Goal: Task Accomplishment & Management: Use online tool/utility

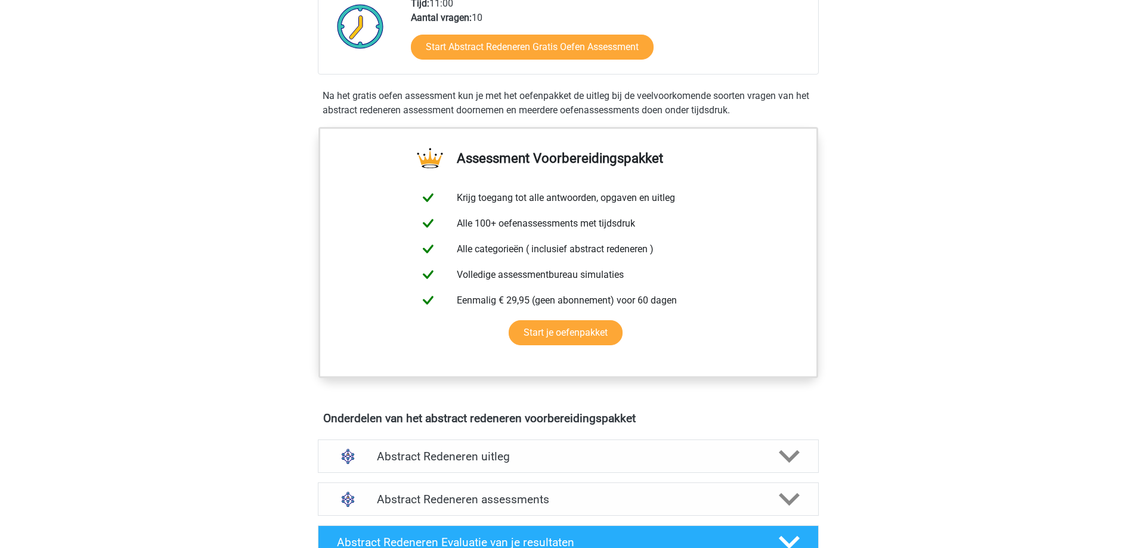
scroll to position [477, 0]
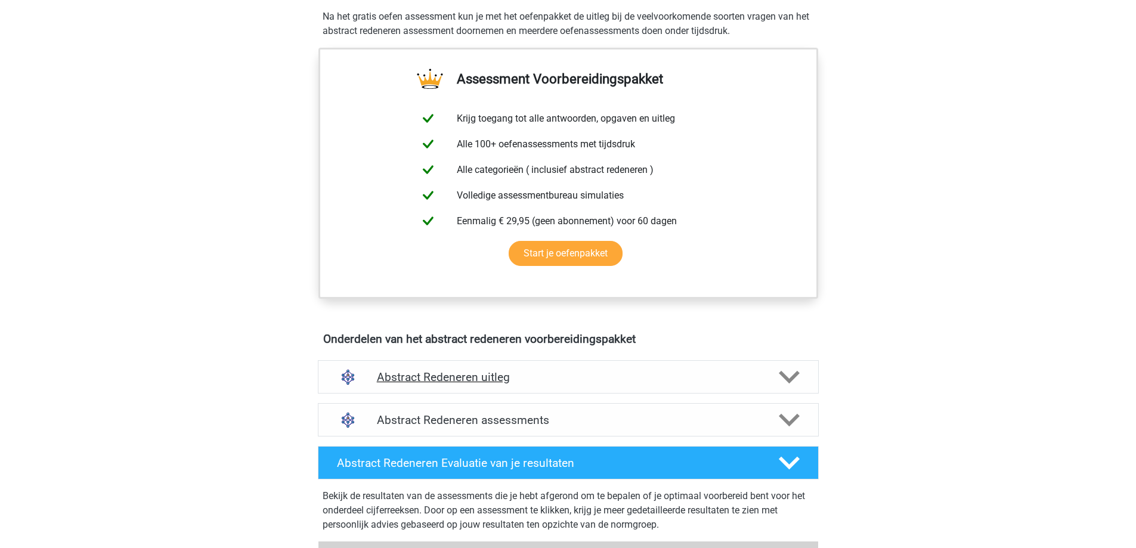
click at [783, 378] on polygon at bounding box center [788, 376] width 21 height 13
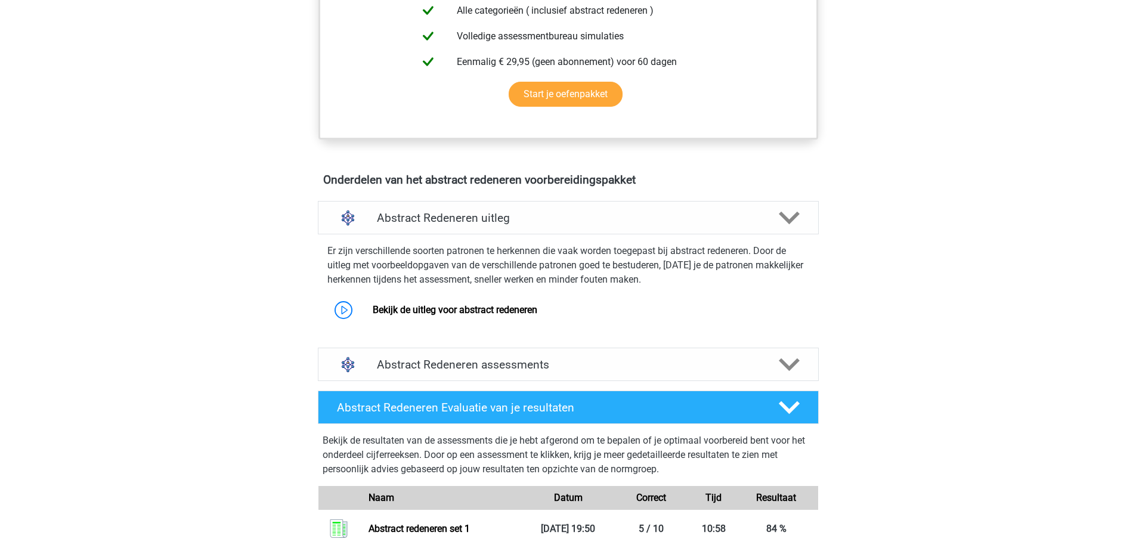
scroll to position [715, 0]
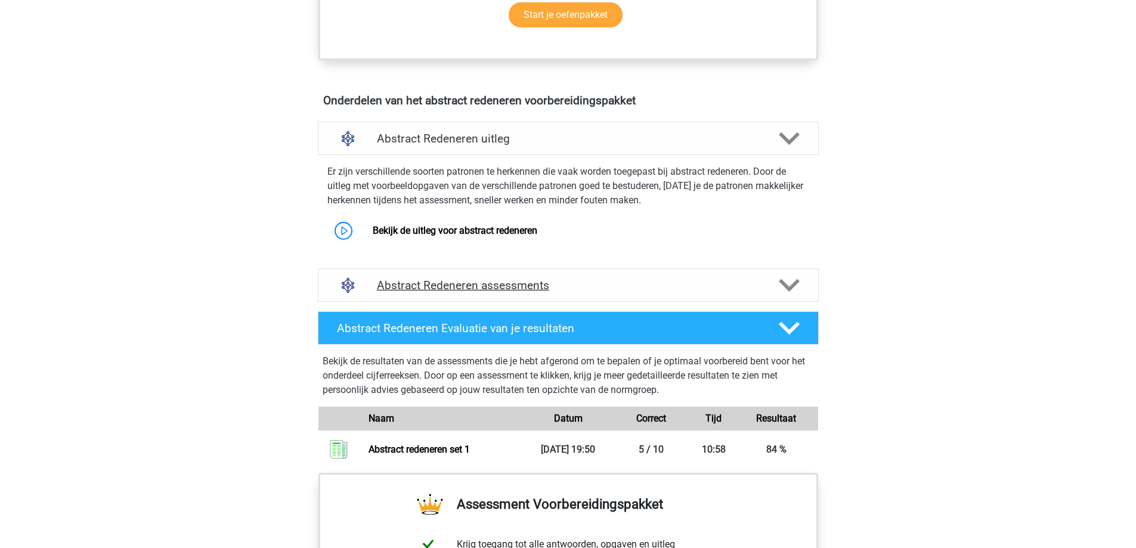
click at [790, 283] on icon at bounding box center [788, 285] width 21 height 21
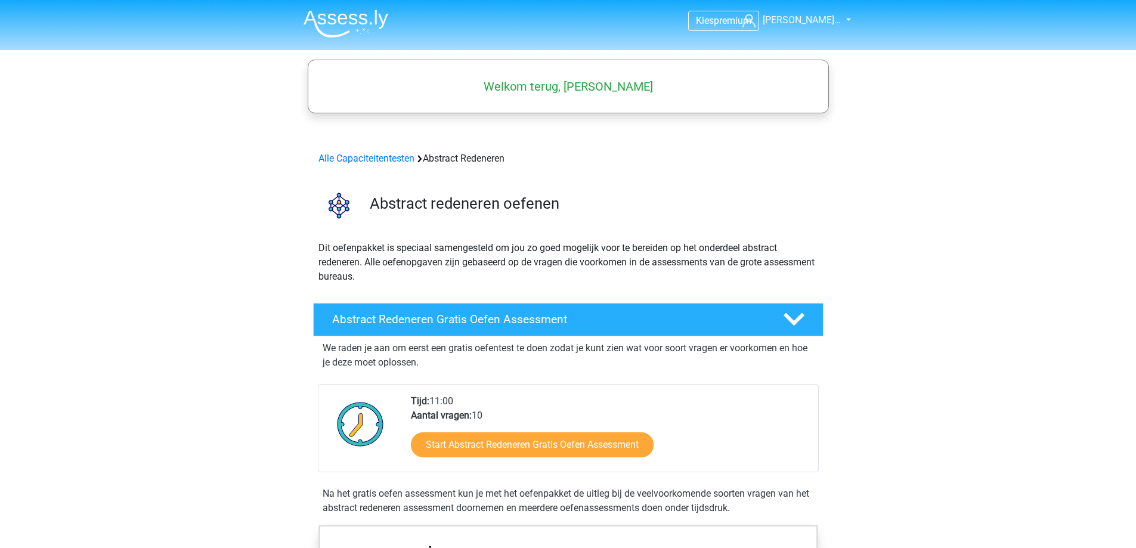
scroll to position [159, 0]
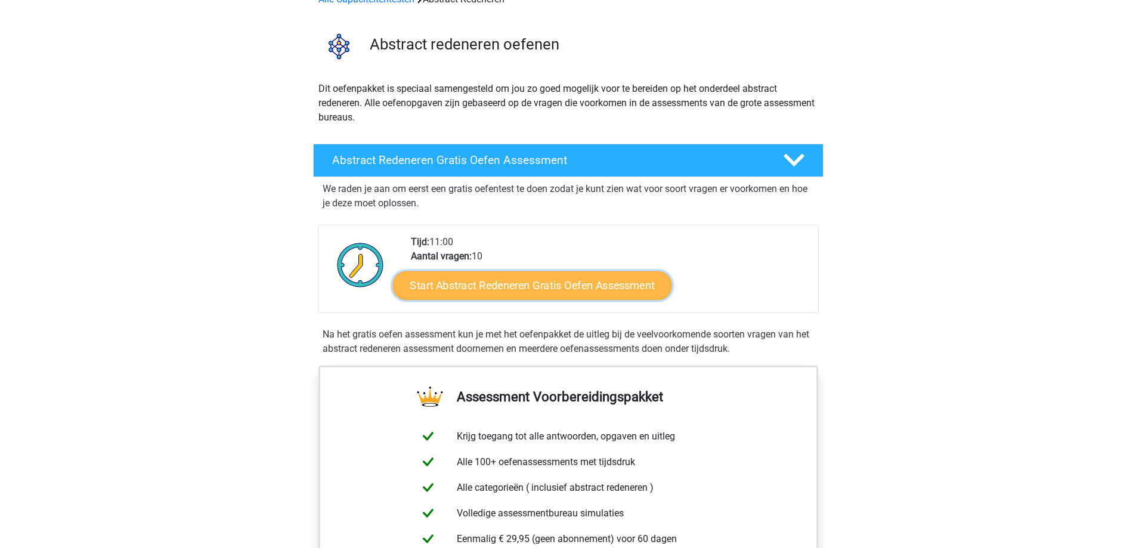
click at [556, 277] on link "Start Abstract Redeneren Gratis Oefen Assessment" at bounding box center [531, 285] width 279 height 29
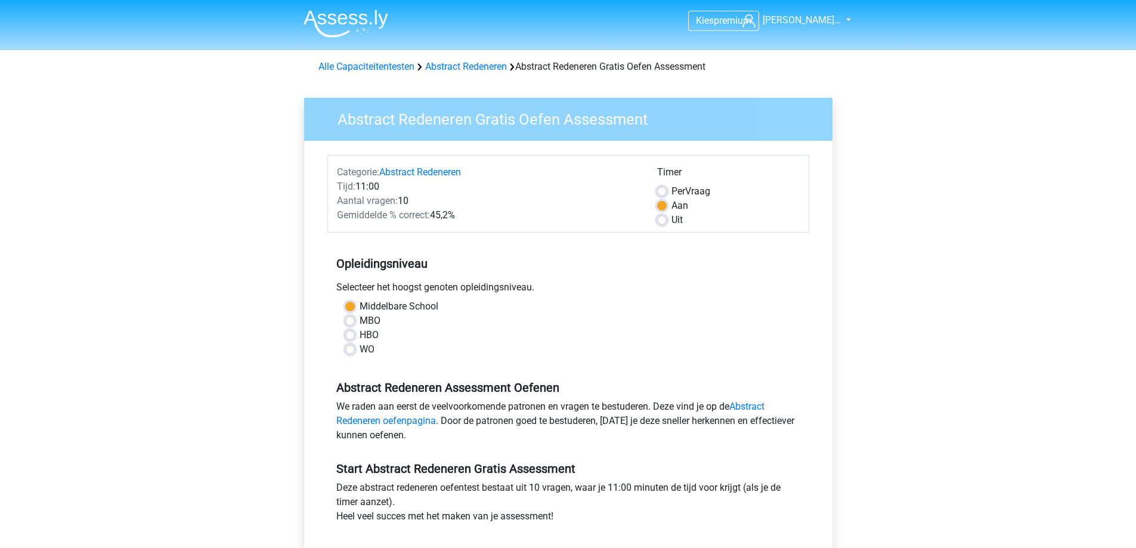
drag, startPoint x: 345, startPoint y: 337, endPoint x: 370, endPoint y: 333, distance: 24.8
click at [359, 336] on label "HBO" at bounding box center [368, 335] width 19 height 14
click at [345, 336] on input "HBO" at bounding box center [350, 334] width 10 height 12
radio input "true"
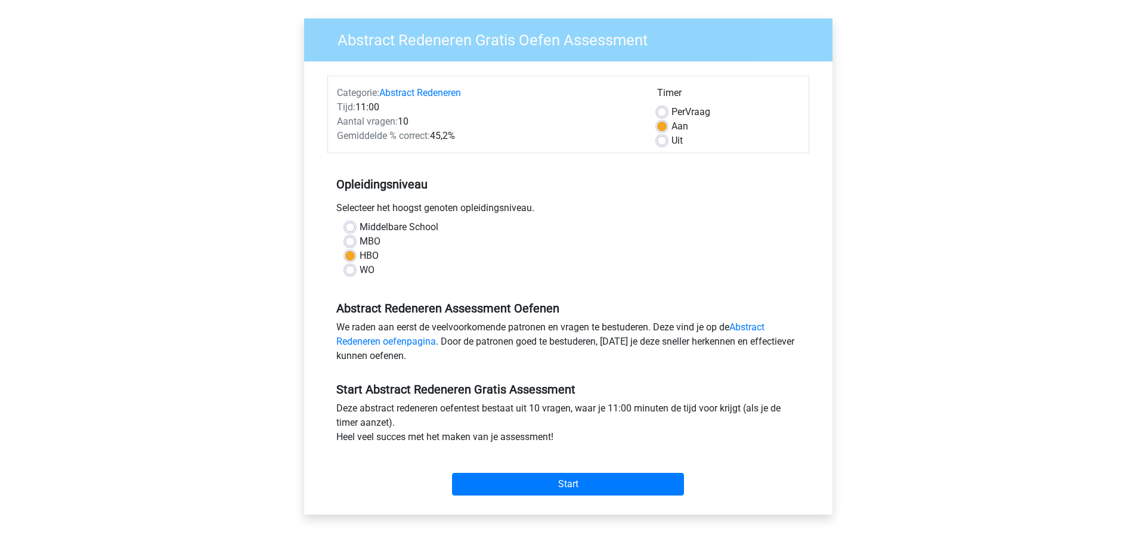
click at [359, 242] on label "MBO" at bounding box center [369, 241] width 21 height 14
click at [353, 242] on input "MBO" at bounding box center [350, 240] width 10 height 12
radio input "true"
click at [595, 488] on input "Start" at bounding box center [568, 484] width 232 height 23
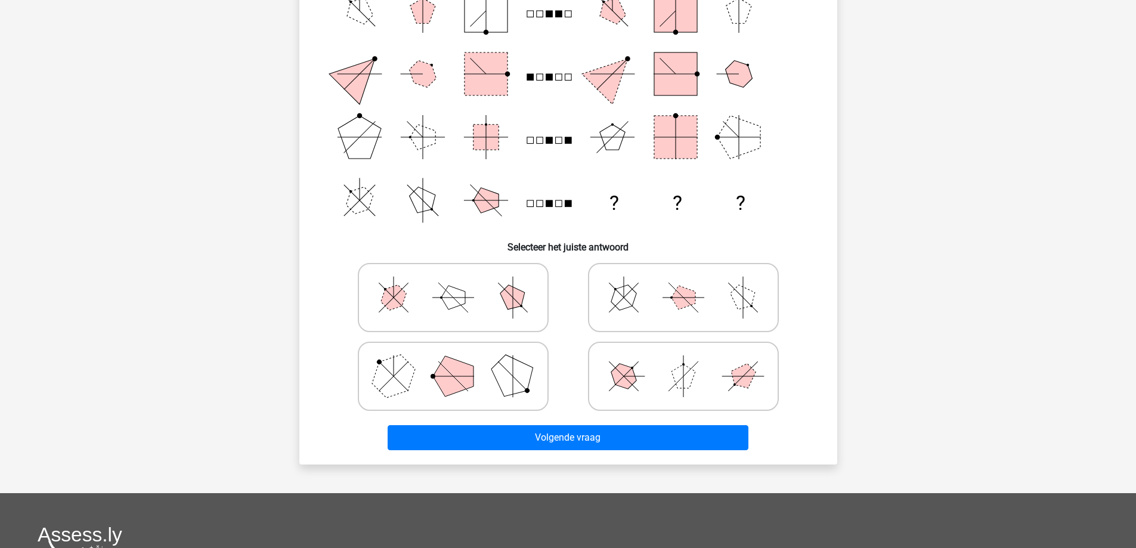
scroll to position [79, 0]
